Goal: Check status: Check status

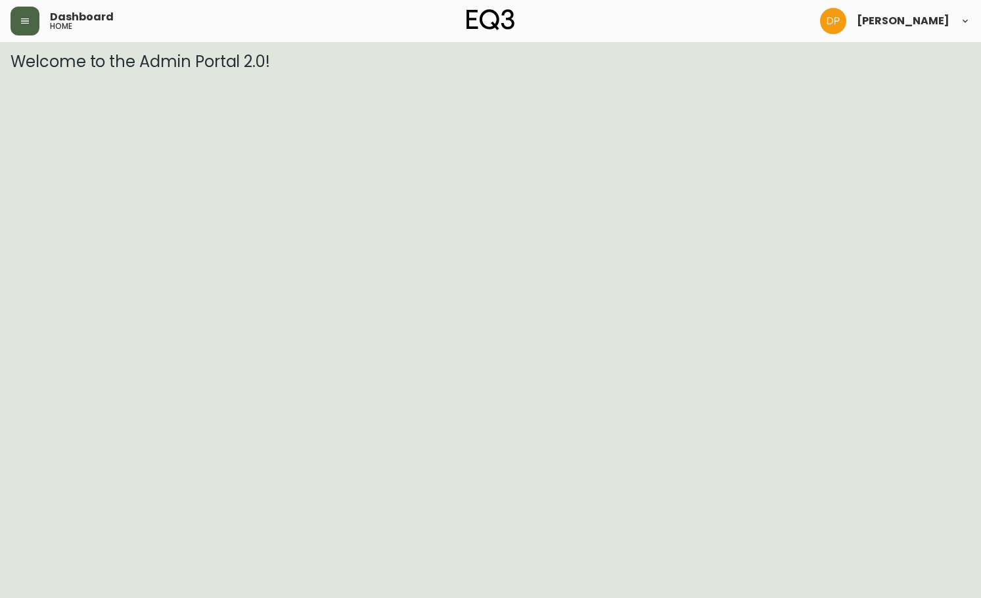
click at [30, 28] on button "button" at bounding box center [25, 21] width 29 height 29
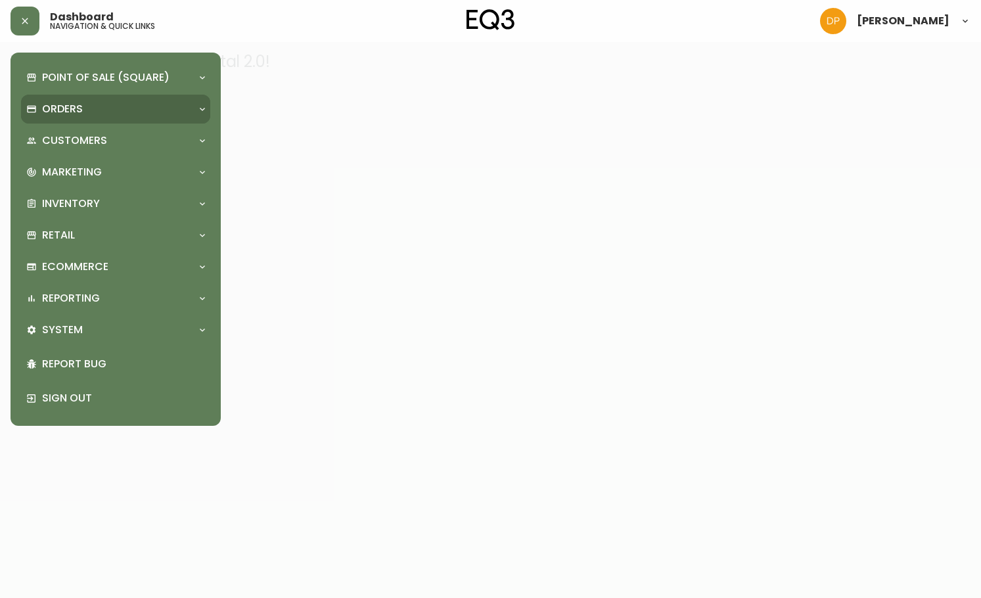
click at [70, 102] on p "Orders" at bounding box center [62, 109] width 41 height 14
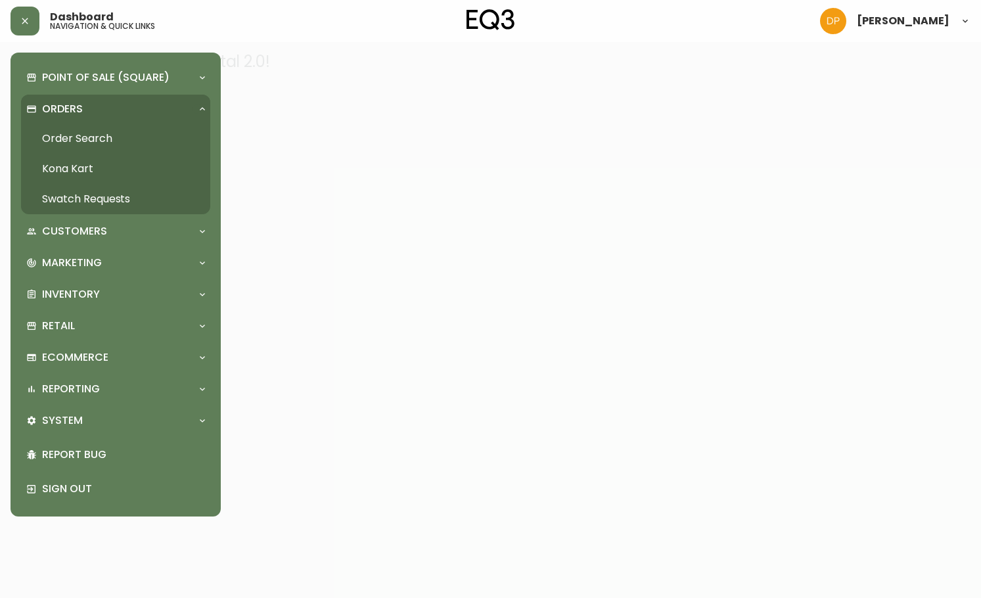
click at [126, 139] on link "Order Search" at bounding box center [115, 139] width 189 height 30
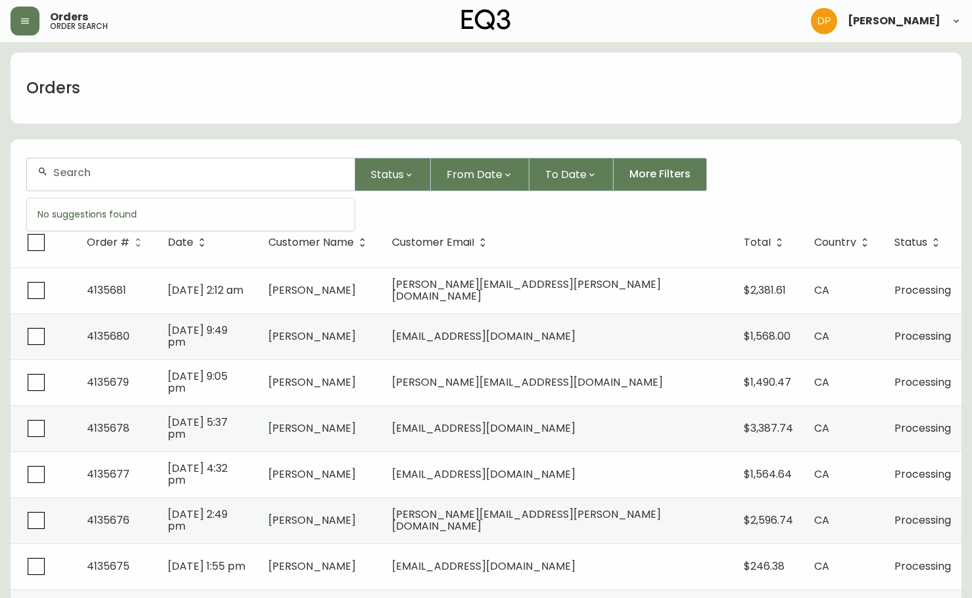
click at [118, 168] on input "text" at bounding box center [198, 172] width 291 height 12
paste input "8549347"
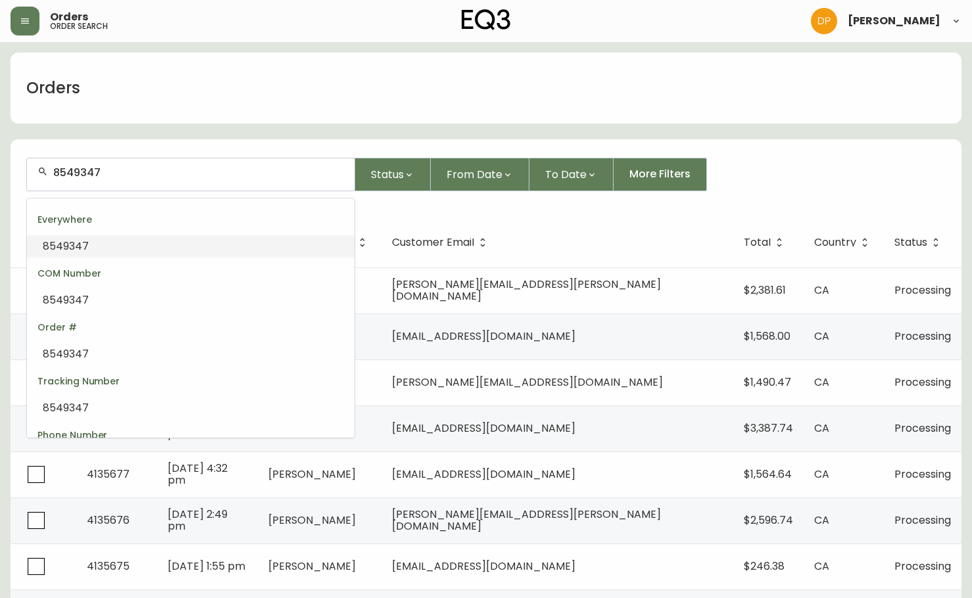
drag, startPoint x: 131, startPoint y: 176, endPoint x: -1, endPoint y: 152, distance: 133.6
paste input "4133470I"
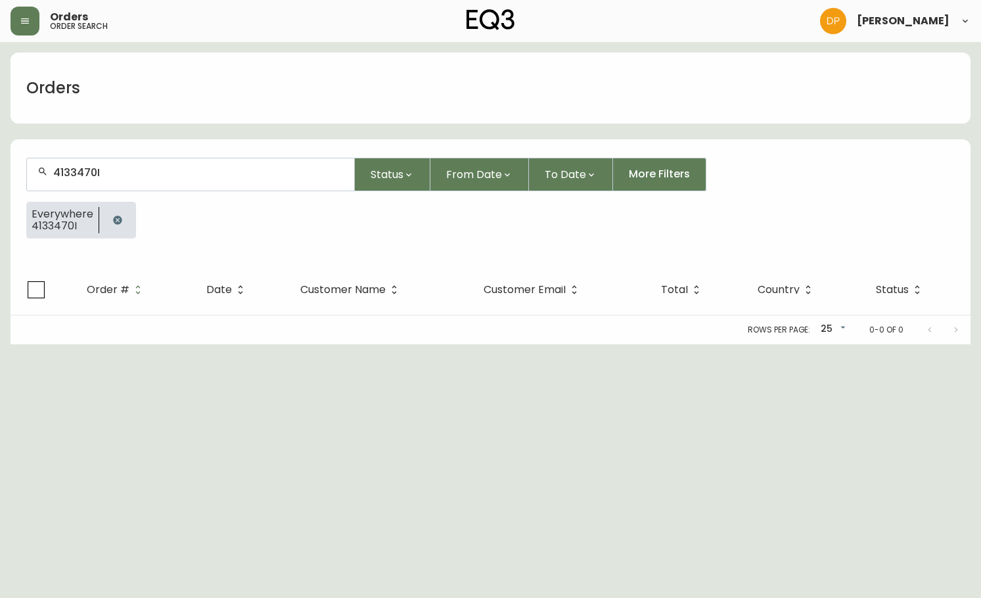
click at [105, 169] on input "4133470I" at bounding box center [198, 172] width 291 height 12
type input "4133470"
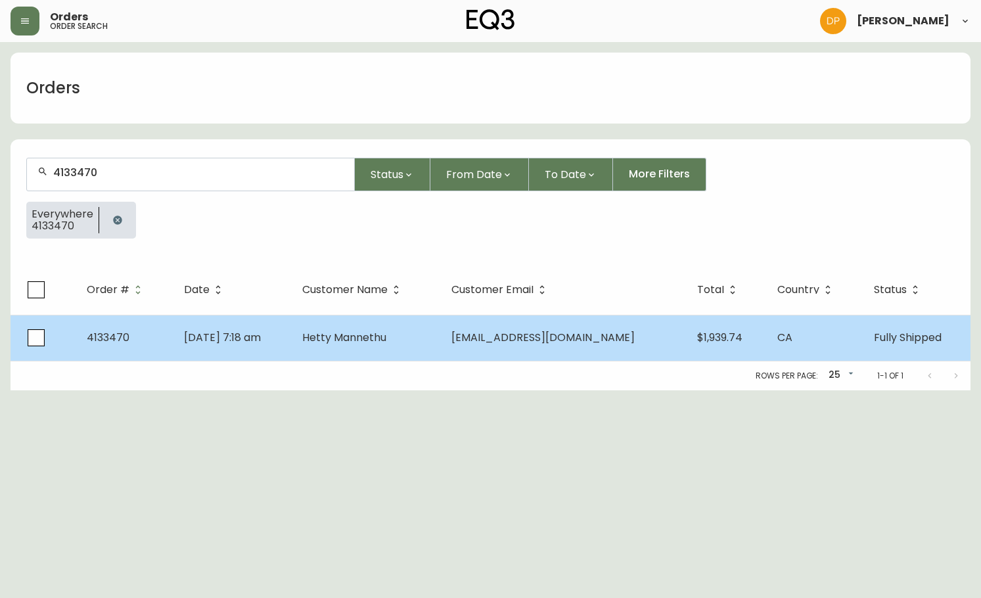
type input "4133470"
click at [247, 321] on td "[DATE] 7:18 am" at bounding box center [233, 338] width 118 height 46
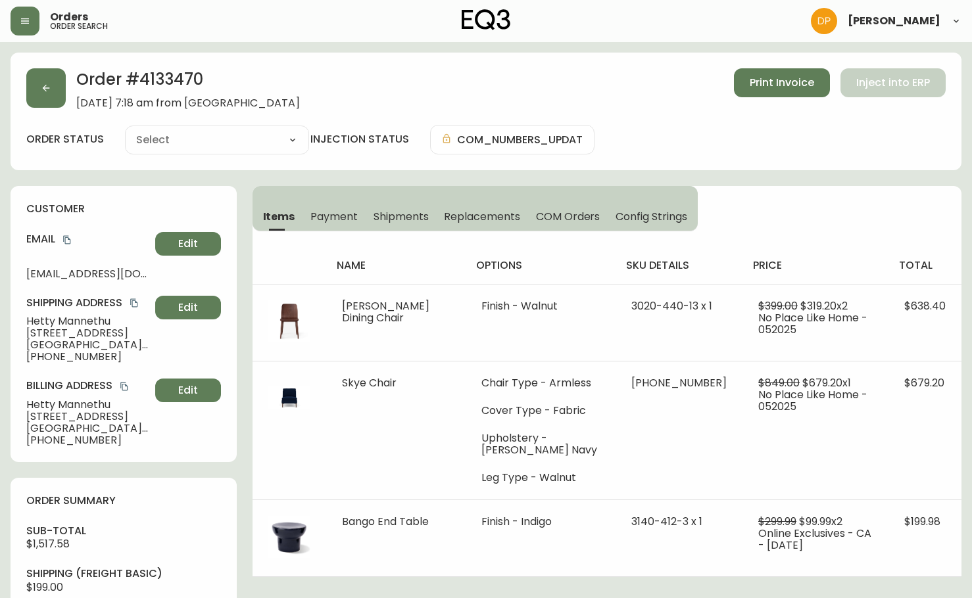
type input "Fully Shipped"
select select "FULLY_SHIPPED"
click at [387, 208] on button "Shipments" at bounding box center [401, 216] width 71 height 29
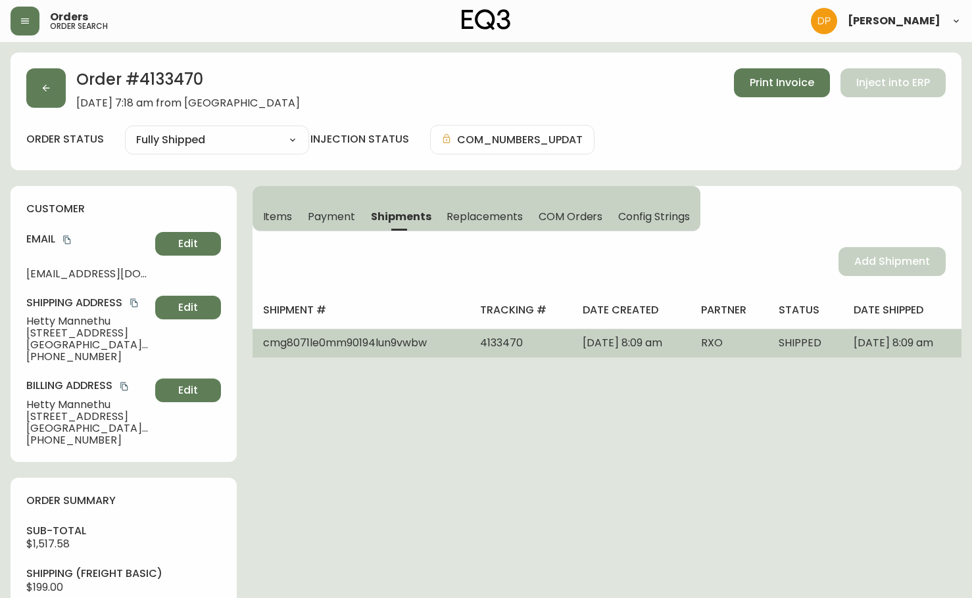
click at [480, 348] on span "4133470" at bounding box center [501, 342] width 43 height 15
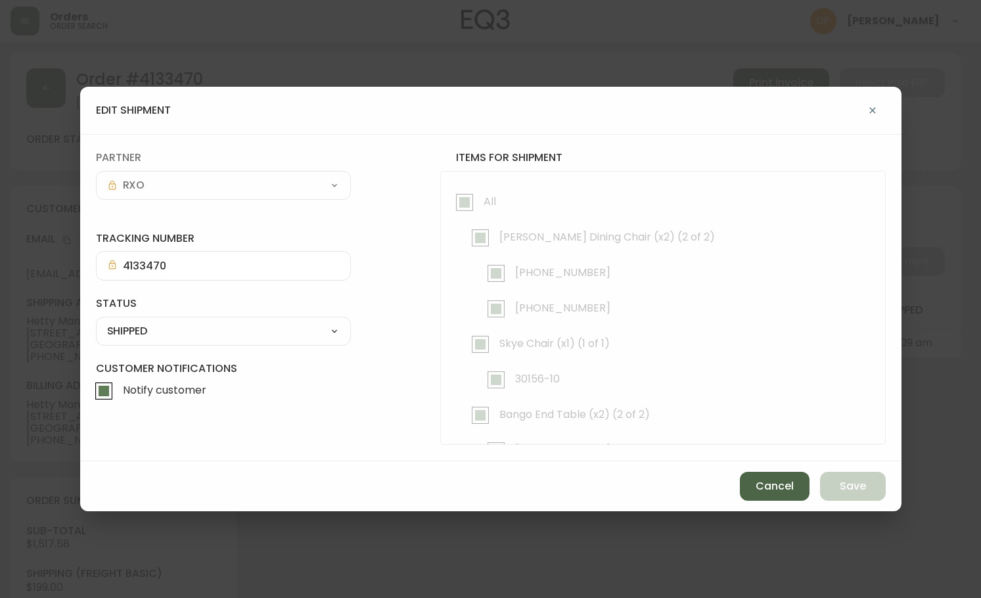
click at [774, 483] on span "Cancel" at bounding box center [775, 486] width 38 height 14
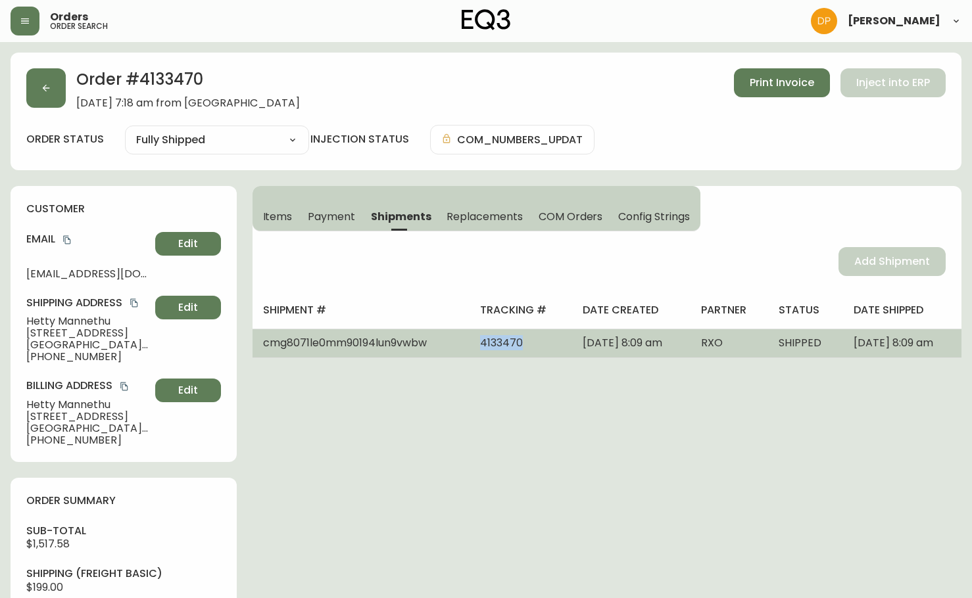
copy span "4133470"
